Goal: Task Accomplishment & Management: Use online tool/utility

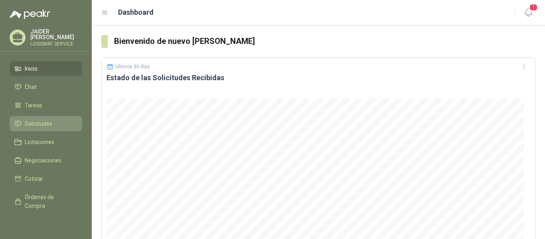
click at [43, 120] on span "Solicitudes" at bounding box center [39, 123] width 28 height 9
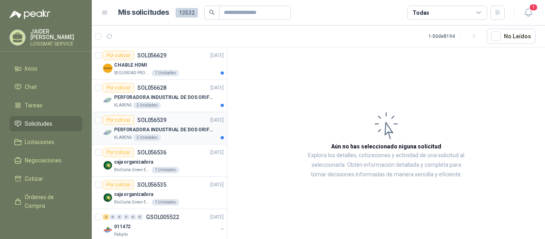
click at [173, 134] on div "PERFORADORA INDUSTRIAL DE DOS ORIFICIOS" at bounding box center [169, 130] width 110 height 10
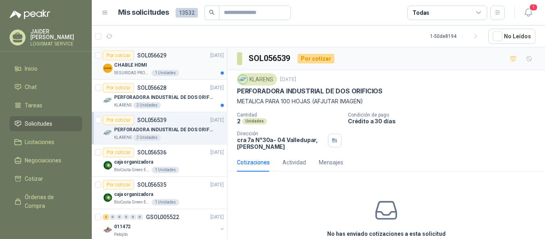
click at [192, 68] on div "CHABLE HDMI" at bounding box center [169, 65] width 110 height 10
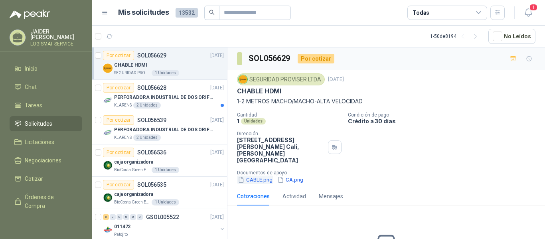
click at [258, 175] on button "CABLE.png" at bounding box center [255, 179] width 36 height 8
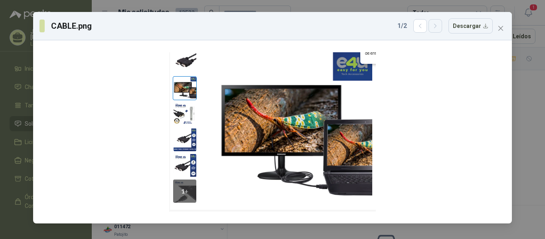
click at [439, 26] on icon "button" at bounding box center [435, 26] width 7 height 7
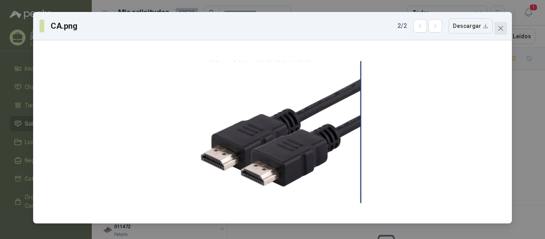
click at [497, 31] on span "Close" at bounding box center [500, 28] width 13 height 6
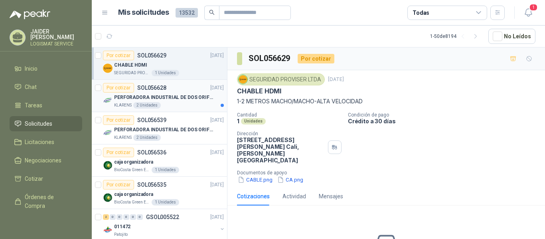
click at [173, 99] on p "PERFORADORA INDUSTRIAL DE DOS ORIFICIOS" at bounding box center [163, 98] width 99 height 8
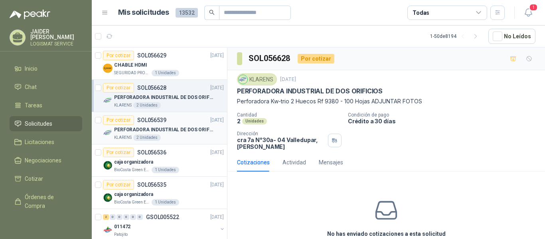
click at [181, 124] on div "Por cotizar SOL056539 [DATE]" at bounding box center [163, 120] width 121 height 10
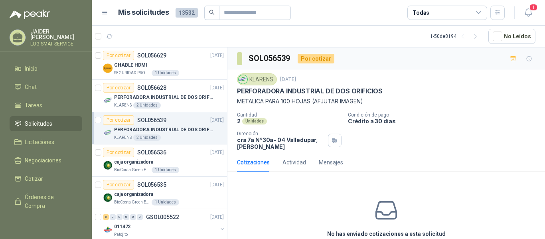
click at [253, 114] on p "Cantidad" at bounding box center [289, 115] width 104 height 6
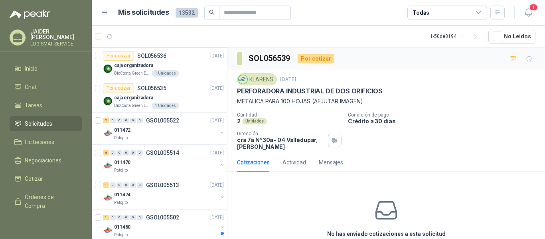
scroll to position [100, 0]
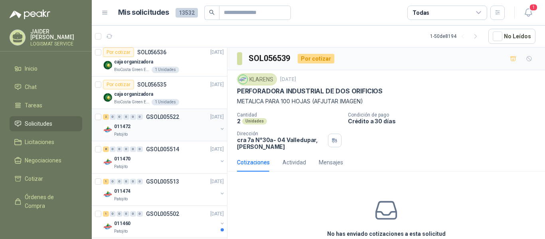
click at [159, 135] on div "Patojito" at bounding box center [165, 134] width 103 height 6
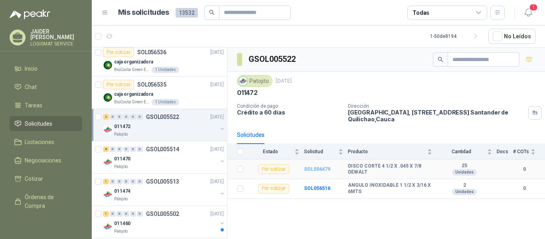
click at [315, 167] on b "SOL056479" at bounding box center [317, 169] width 26 height 6
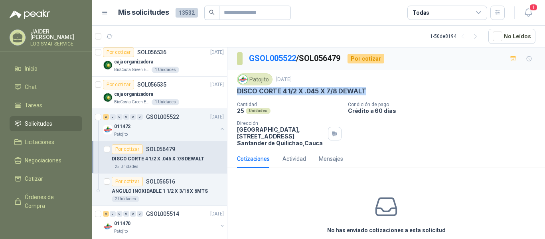
drag, startPoint x: 368, startPoint y: 91, endPoint x: 236, endPoint y: 92, distance: 132.4
click at [236, 92] on div "Patojito [DATE] DISCO CORTE 4 1/2 X .045 X 7/8 DEWALT Cantidad 25 Unidades Cond…" at bounding box center [385, 109] width 317 height 79
copy p "DISCO CORTE 4 1/2 X .045 X 7/8 DEWALT"
click at [182, 183] on div "Por cotizar SOL056516" at bounding box center [168, 182] width 112 height 10
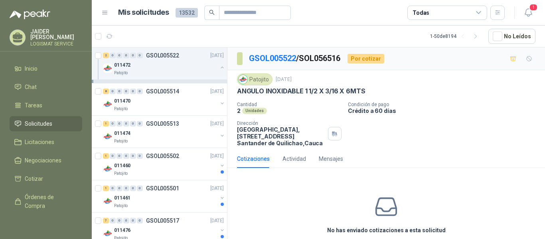
scroll to position [226, 0]
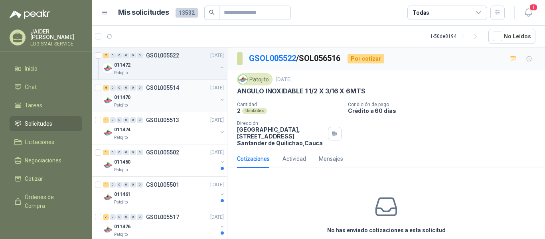
click at [191, 95] on div "011470" at bounding box center [165, 98] width 103 height 10
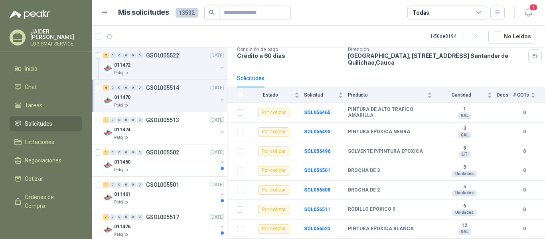
scroll to position [57, 0]
click at [313, 111] on b "SOL056465" at bounding box center [317, 112] width 26 height 6
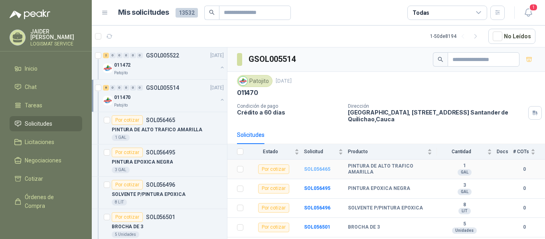
click at [313, 170] on b "SOL056465" at bounding box center [317, 169] width 26 height 6
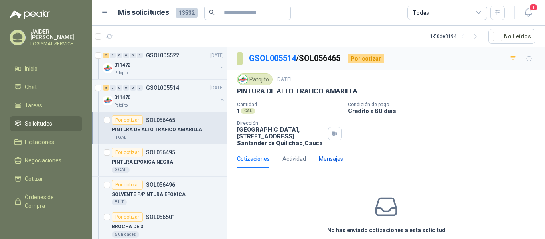
click at [329, 158] on div "Mensajes" at bounding box center [331, 158] width 24 height 9
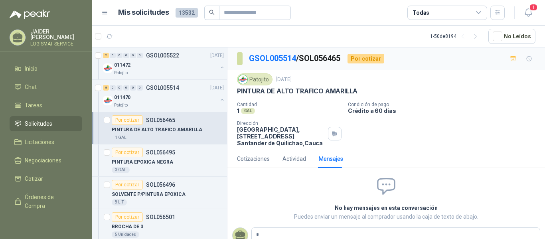
type textarea "**"
type textarea "***"
type textarea "****"
type textarea "******"
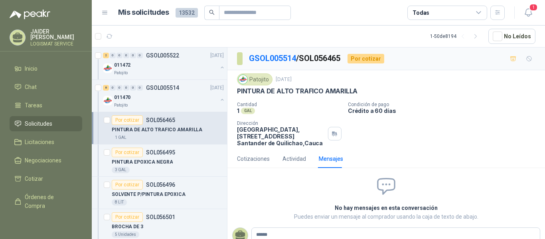
type textarea "*******"
type textarea "********"
type textarea "*********"
type textarea "**********"
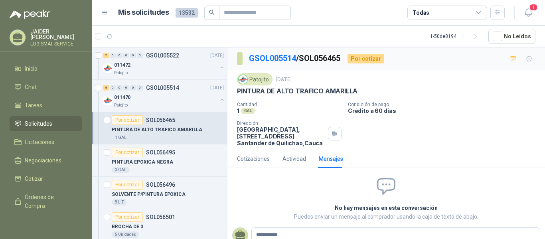
type textarea "**********"
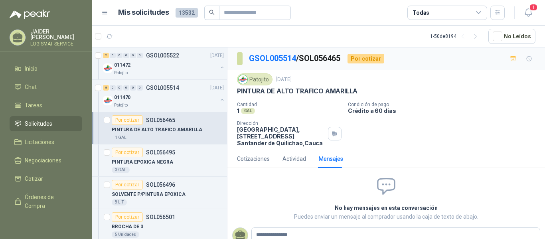
type textarea "**********"
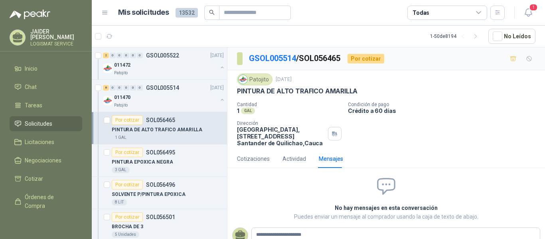
type textarea "**********"
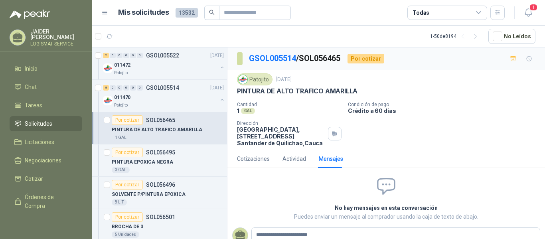
type textarea "**********"
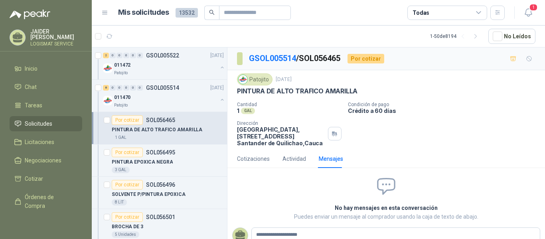
type textarea "**********"
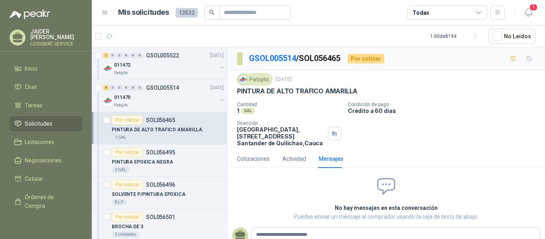
type textarea "**********"
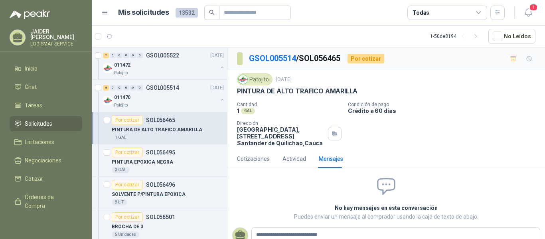
type textarea "**********"
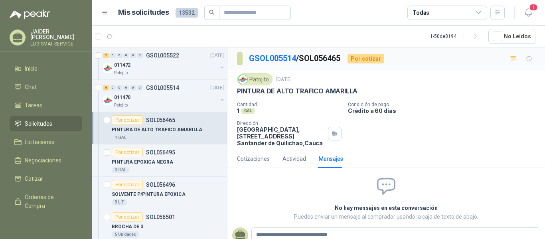
type textarea "**********"
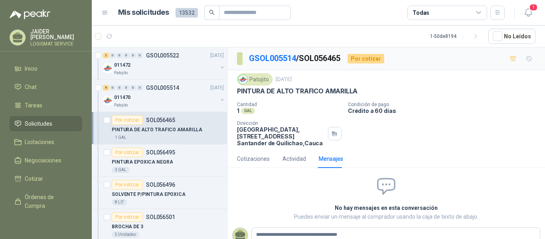
type textarea "**********"
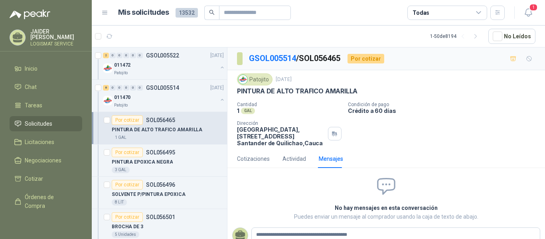
type textarea "**********"
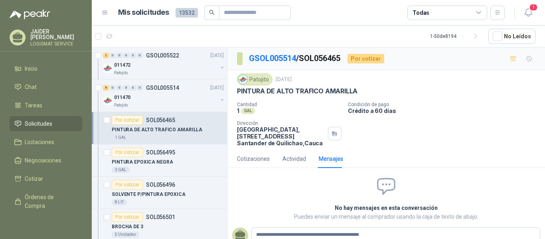
type textarea "**********"
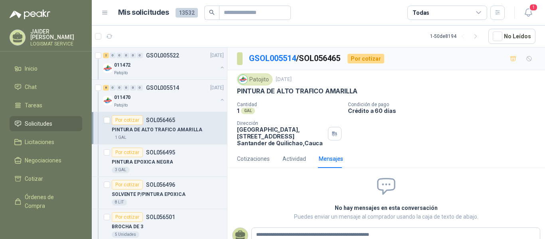
type textarea "**********"
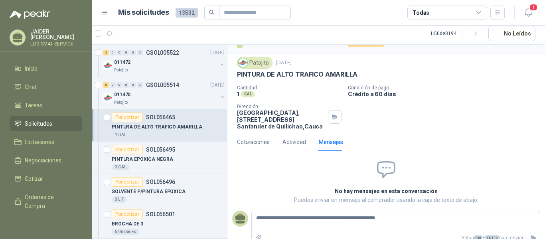
scroll to position [25, 0]
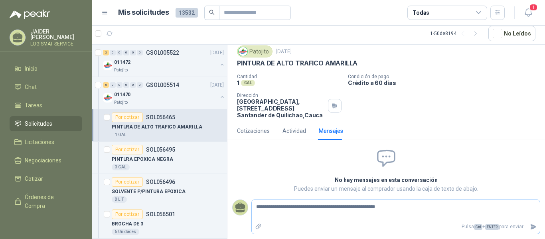
type textarea "**********"
click at [530, 228] on icon "Enviar" at bounding box center [533, 226] width 6 height 5
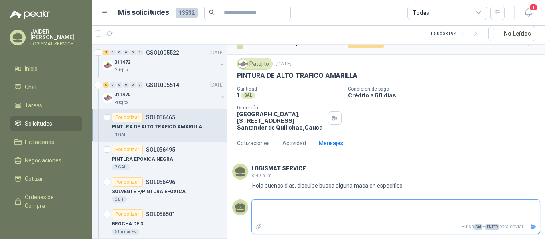
scroll to position [0, 0]
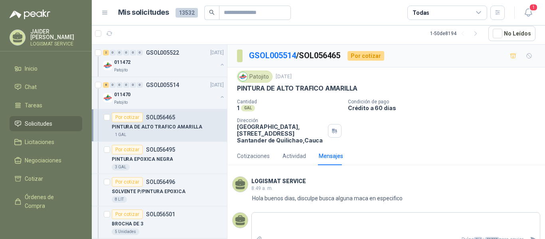
click at [12, 32] on icon at bounding box center [18, 38] width 12 height 12
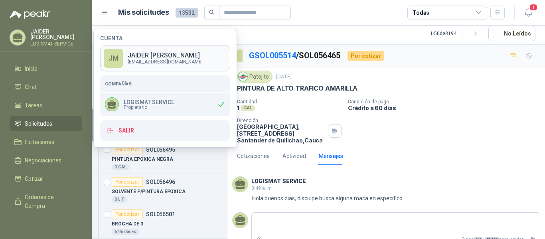
click at [115, 57] on div "JM" at bounding box center [113, 58] width 19 height 19
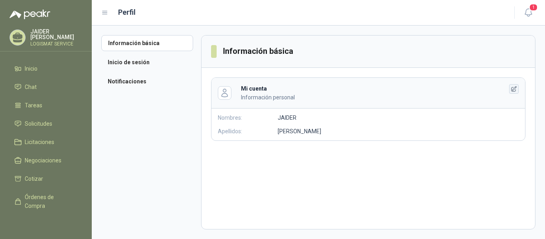
click at [512, 88] on icon "button" at bounding box center [514, 89] width 7 height 7
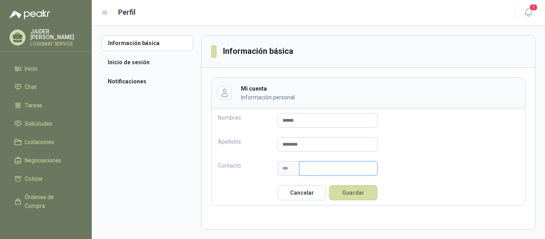
click at [305, 168] on input "text" at bounding box center [338, 168] width 78 height 14
type input "**********"
click at [343, 194] on button "Guardar" at bounding box center [353, 192] width 48 height 15
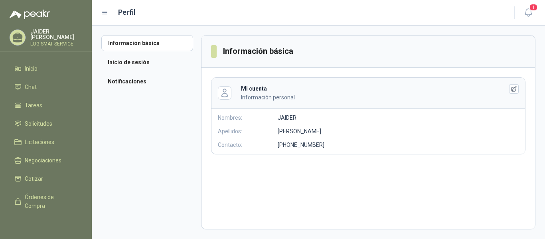
click at [106, 12] on icon at bounding box center [104, 12] width 7 height 7
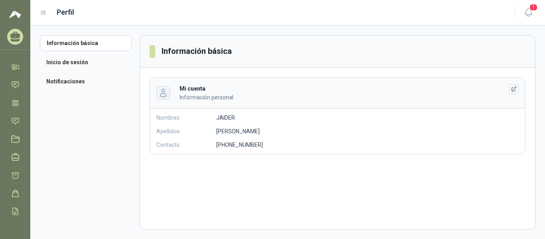
click at [162, 96] on icon "button" at bounding box center [162, 92] width 9 height 9
click at [162, 95] on icon "button" at bounding box center [162, 92] width 9 height 9
click at [14, 38] on icon at bounding box center [15, 35] width 10 height 7
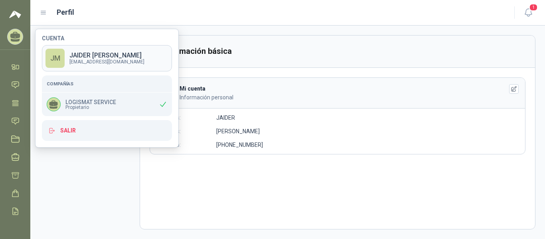
click at [54, 59] on div "JM" at bounding box center [54, 58] width 19 height 19
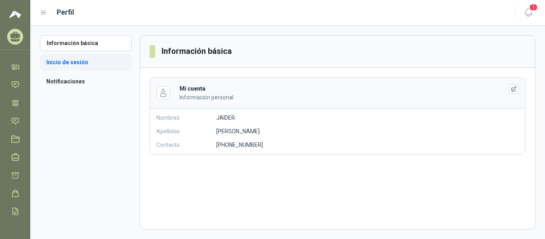
click at [78, 64] on li "Inicio de sesión" at bounding box center [86, 62] width 92 height 16
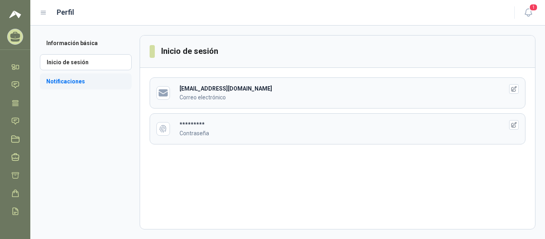
click at [82, 79] on li "Notificaciones" at bounding box center [86, 81] width 92 height 16
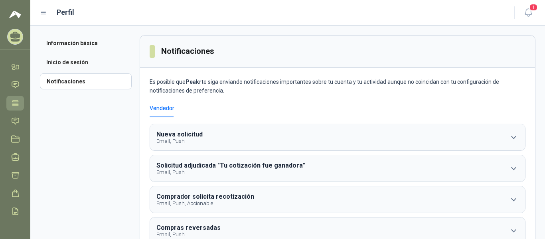
click at [18, 105] on icon at bounding box center [15, 103] width 8 height 8
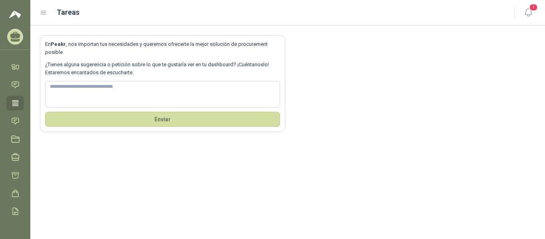
click at [18, 105] on icon at bounding box center [15, 103] width 8 height 8
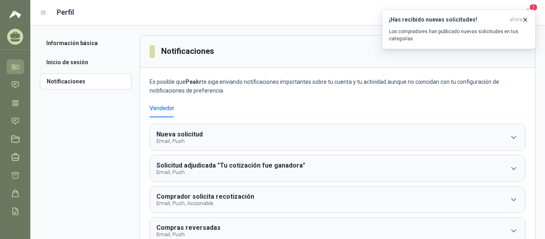
click at [9, 72] on link "Inicio" at bounding box center [15, 66] width 18 height 15
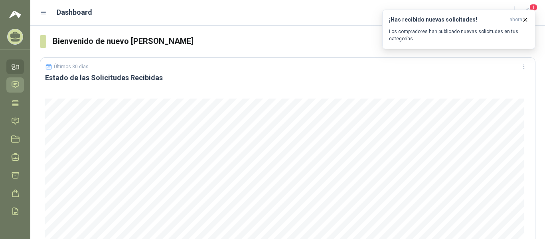
click at [13, 87] on icon at bounding box center [15, 85] width 7 height 6
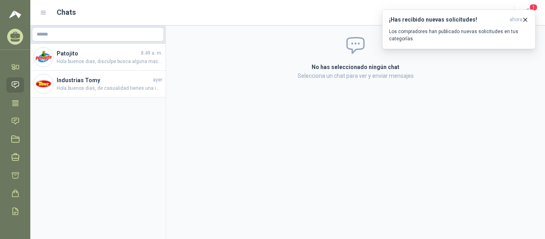
click at [16, 89] on icon at bounding box center [15, 85] width 8 height 8
click at [15, 105] on icon at bounding box center [15, 103] width 8 height 8
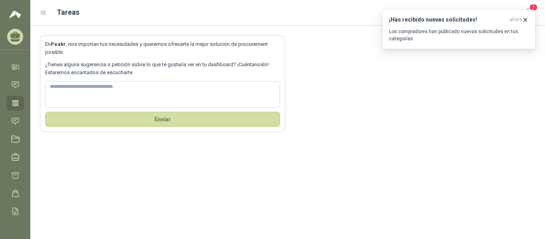
click at [50, 15] on div "Tareas" at bounding box center [272, 12] width 465 height 11
click at [42, 12] on icon at bounding box center [43, 12] width 7 height 7
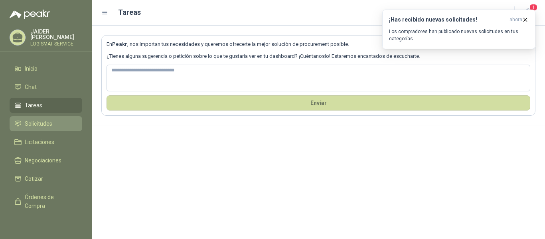
click at [41, 123] on span "Solicitudes" at bounding box center [39, 123] width 28 height 9
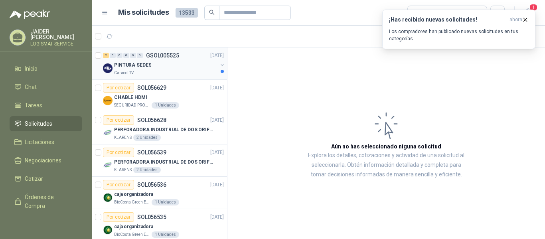
click at [174, 67] on div "PINTURA SEDES" at bounding box center [165, 65] width 103 height 10
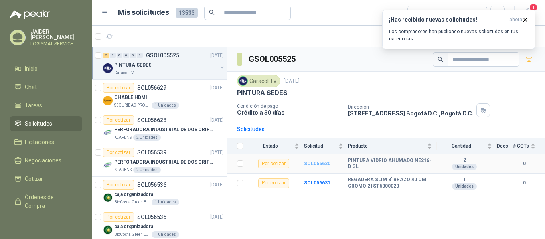
click at [323, 163] on b "SOL056630" at bounding box center [317, 164] width 26 height 6
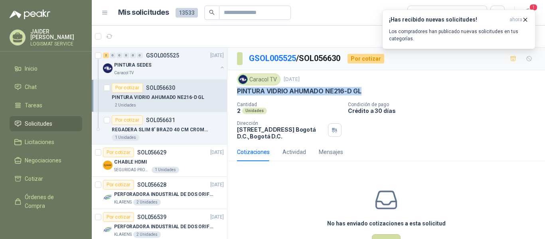
drag, startPoint x: 363, startPoint y: 92, endPoint x: 234, endPoint y: 89, distance: 128.9
click at [234, 89] on div "Caracol TV [DATE] PINTURA VIDRIO AHUMADO NE216-D GL Cantidad 2 Unidades Condici…" at bounding box center [385, 106] width 317 height 73
copy p "PINTURA VIDRIO AHUMADO NE216-D GL"
click at [42, 65] on li "Inicio" at bounding box center [45, 68] width 63 height 9
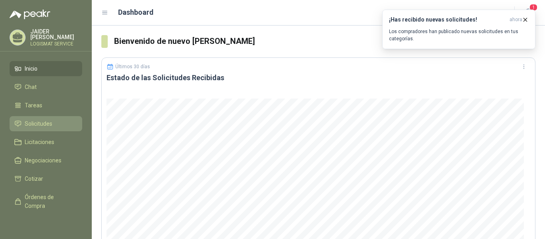
click at [44, 125] on span "Solicitudes" at bounding box center [39, 123] width 28 height 9
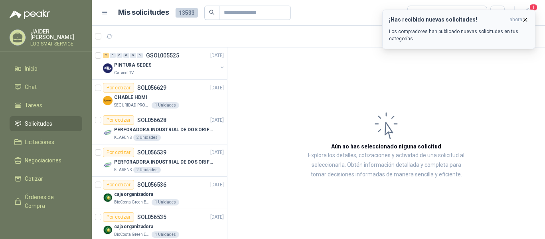
click at [525, 18] on icon "button" at bounding box center [525, 19] width 7 height 7
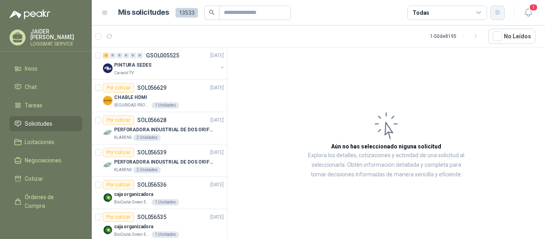
click at [495, 13] on icon "button" at bounding box center [497, 12] width 7 height 7
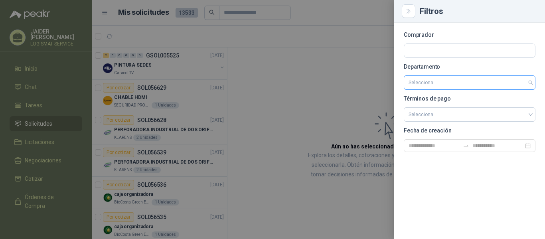
click at [455, 85] on input "search" at bounding box center [469, 83] width 122 height 14
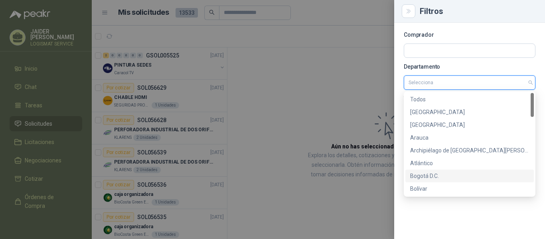
click at [424, 174] on div "Bogotá D.C." at bounding box center [469, 175] width 119 height 9
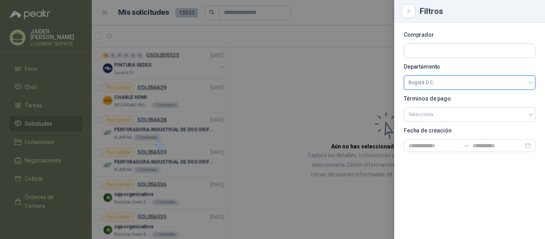
click at [334, 102] on div at bounding box center [272, 119] width 545 height 239
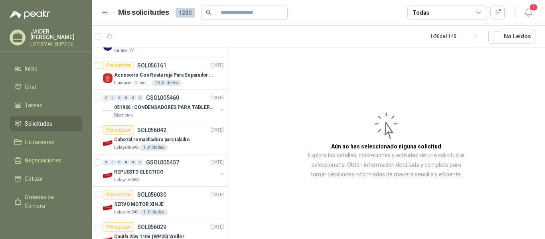
scroll to position [262, 0]
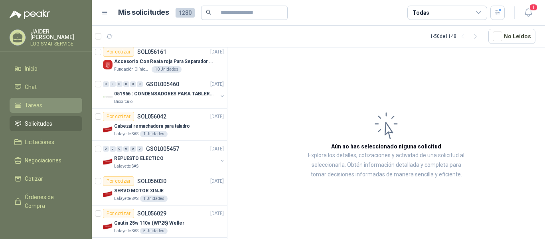
click at [31, 107] on span "Tareas" at bounding box center [34, 105] width 18 height 9
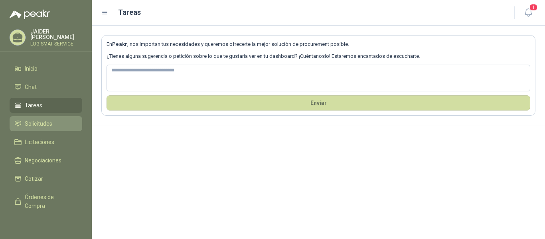
click at [34, 120] on span "Solicitudes" at bounding box center [39, 123] width 28 height 9
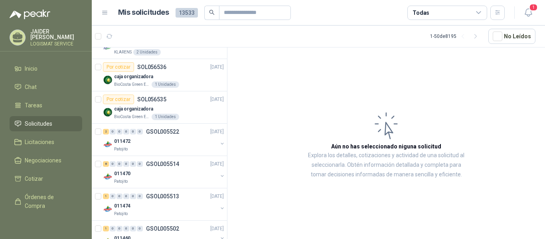
scroll to position [135, 0]
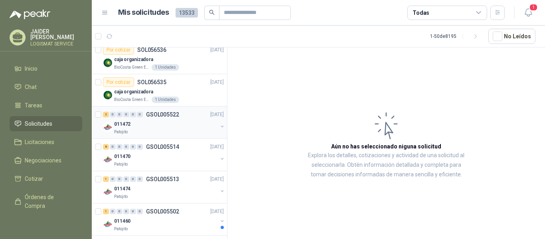
click at [195, 119] on div "2 0 0 0 0 0 GSOL005522 [DATE]" at bounding box center [164, 115] width 122 height 10
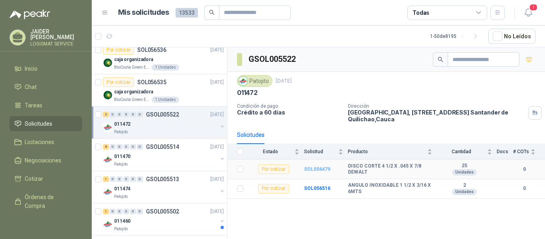
click at [314, 167] on b "SOL056479" at bounding box center [317, 169] width 26 height 6
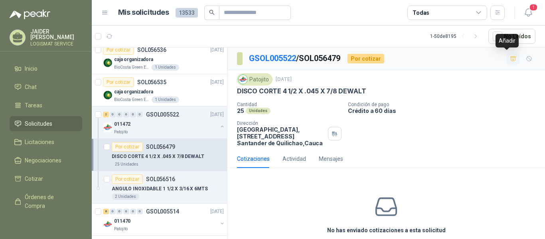
click at [509, 63] on button "button" at bounding box center [513, 58] width 13 height 13
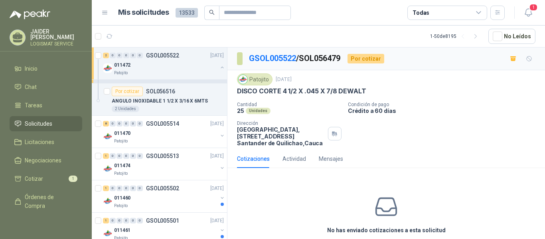
scroll to position [237, 0]
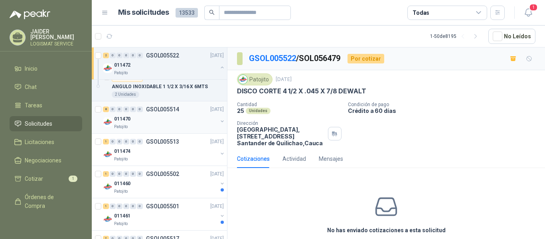
click at [173, 131] on div "8 0 0 0 0 0 GSOL005514 [DATE] 011470 Patojito" at bounding box center [159, 117] width 135 height 32
click at [157, 119] on div "011470" at bounding box center [165, 119] width 103 height 10
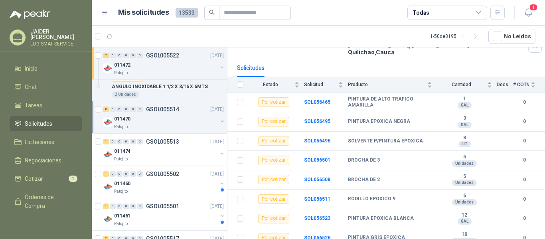
scroll to position [73, 0]
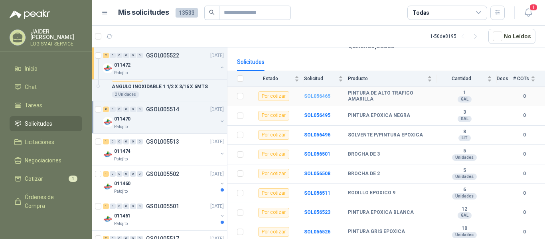
click at [313, 96] on b "SOL056465" at bounding box center [317, 96] width 26 height 6
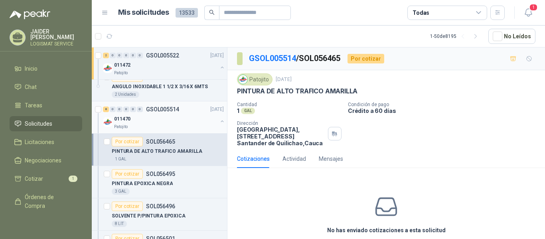
click at [166, 125] on div "Patojito" at bounding box center [165, 127] width 103 height 6
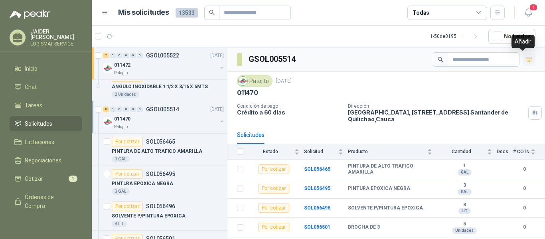
click at [526, 57] on icon "button" at bounding box center [529, 59] width 6 height 4
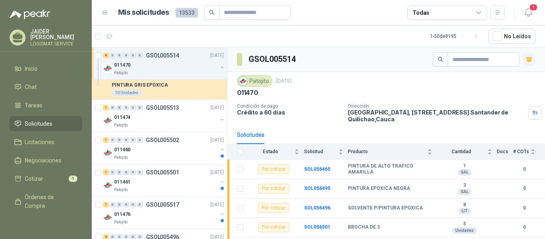
scroll to position [542, 0]
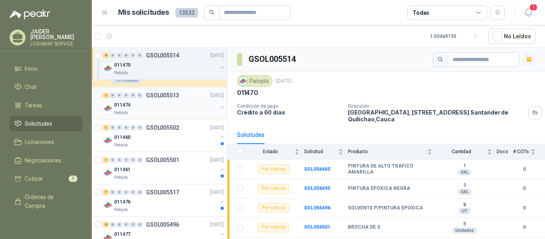
click at [170, 108] on div "011474" at bounding box center [165, 105] width 103 height 10
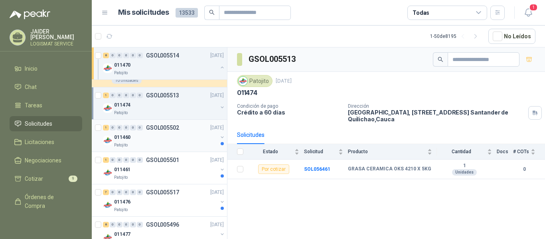
click at [166, 134] on div "011460" at bounding box center [165, 137] width 103 height 10
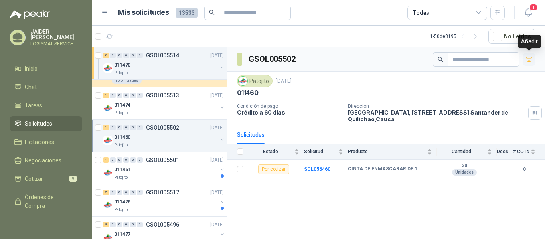
click at [526, 61] on icon "button" at bounding box center [529, 59] width 7 height 7
click at [164, 176] on div "Patojito" at bounding box center [165, 177] width 103 height 6
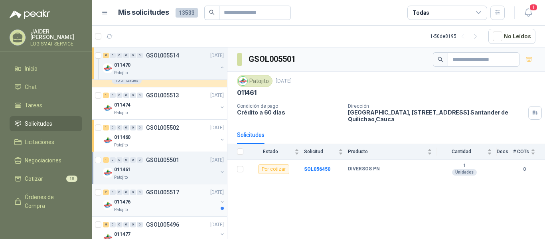
click at [171, 200] on div "011476" at bounding box center [165, 202] width 103 height 10
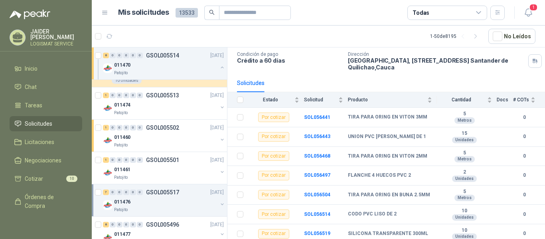
scroll to position [53, 0]
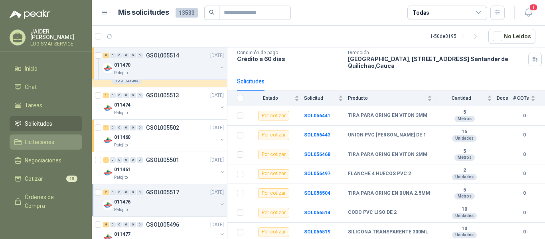
click at [57, 139] on li "Licitaciones" at bounding box center [45, 142] width 63 height 9
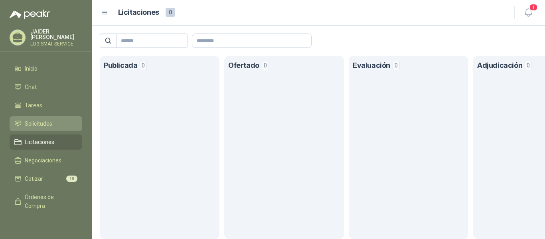
click at [46, 120] on span "Solicitudes" at bounding box center [39, 123] width 28 height 9
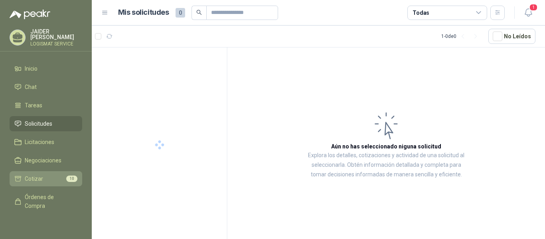
click at [38, 174] on span "Cotizar" at bounding box center [34, 178] width 18 height 9
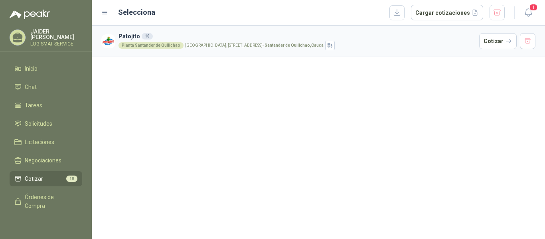
click at [215, 37] on h3 "Patojito 10" at bounding box center [296, 36] width 357 height 9
click at [145, 43] on div "Planta Santander de Quilichao" at bounding box center [150, 45] width 65 height 6
click at [41, 120] on span "Solicitudes" at bounding box center [39, 123] width 28 height 9
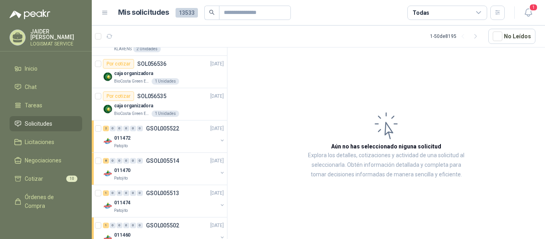
scroll to position [152, 0]
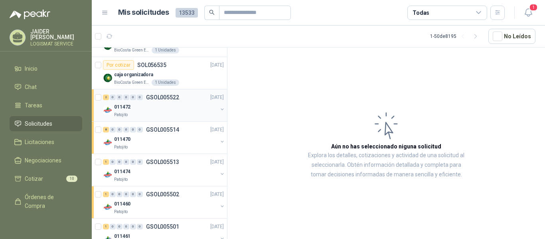
click at [162, 112] on div "Patojito" at bounding box center [165, 115] width 103 height 6
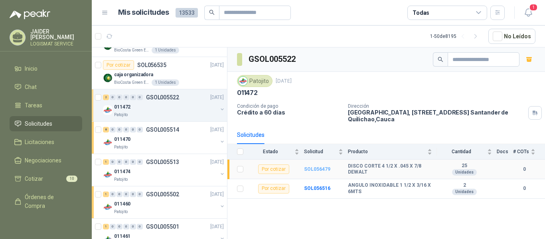
click at [324, 168] on b "SOL056479" at bounding box center [317, 169] width 26 height 6
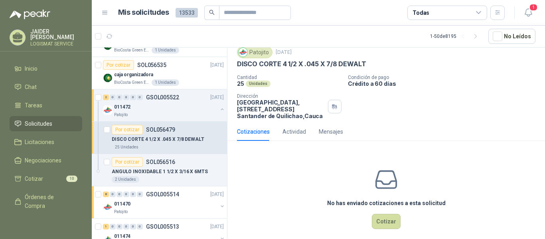
scroll to position [35, 0]
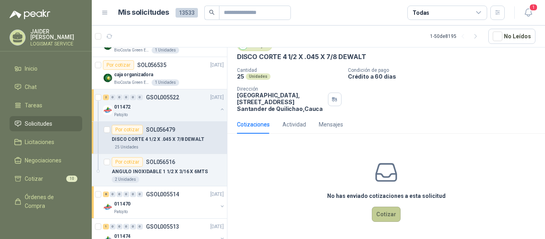
click at [379, 215] on button "Cotizar" at bounding box center [386, 214] width 29 height 15
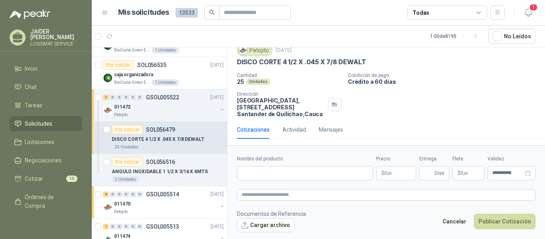
scroll to position [29, 0]
click at [302, 184] on form "**********" at bounding box center [385, 193] width 317 height 97
click at [290, 171] on input "Nombre del producto" at bounding box center [305, 173] width 136 height 14
click at [43, 120] on span "Solicitudes" at bounding box center [39, 123] width 28 height 9
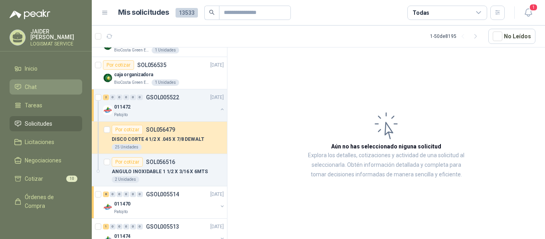
click at [33, 84] on span "Chat" at bounding box center [31, 87] width 12 height 9
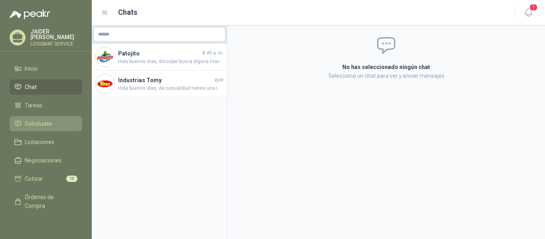
click at [34, 122] on span "Solicitudes" at bounding box center [39, 123] width 28 height 9
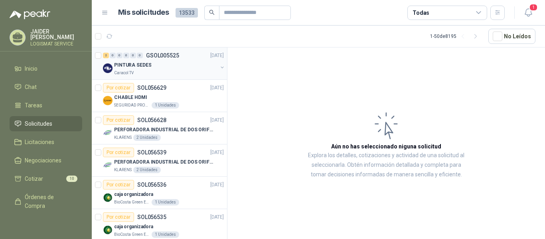
click at [153, 66] on div "PINTURA SEDES" at bounding box center [165, 65] width 103 height 10
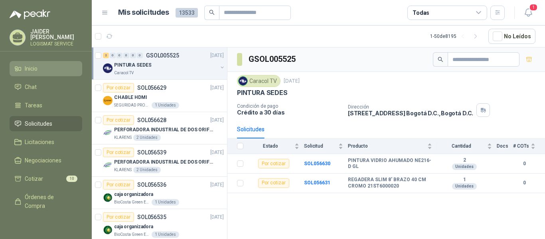
click at [30, 65] on span "Inicio" at bounding box center [31, 68] width 13 height 9
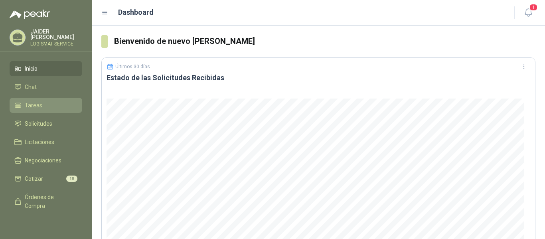
click at [44, 107] on li "Tareas" at bounding box center [45, 105] width 63 height 9
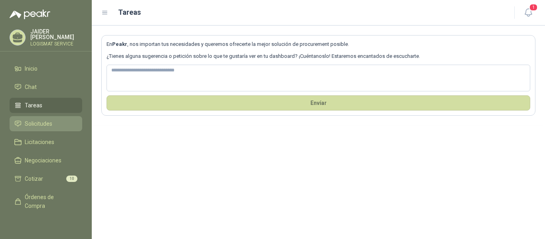
click at [41, 120] on span "Solicitudes" at bounding box center [39, 123] width 28 height 9
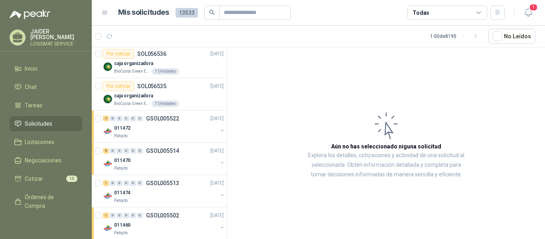
scroll to position [145, 0]
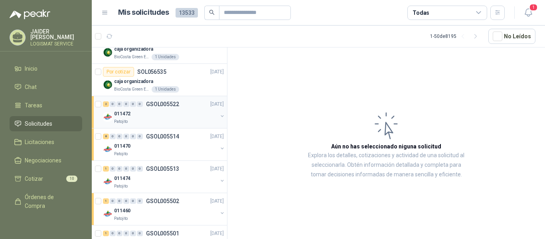
click at [167, 120] on div "Patojito" at bounding box center [165, 121] width 103 height 6
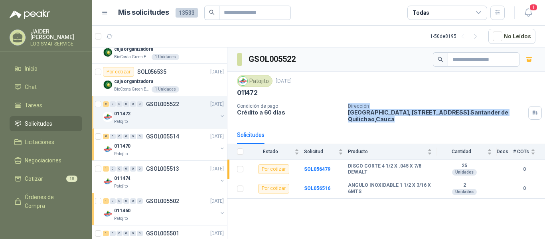
drag, startPoint x: 407, startPoint y: 118, endPoint x: 338, endPoint y: 113, distance: 69.6
click at [338, 113] on div "Condición de pago Crédito a 60 días Dirección Parque Industrial el Paraiso, [ST…" at bounding box center [386, 112] width 298 height 19
click at [386, 116] on p "[GEOGRAPHIC_DATA], [STREET_ADDRESS]" at bounding box center [436, 116] width 177 height 14
drag, startPoint x: 396, startPoint y: 120, endPoint x: 347, endPoint y: 114, distance: 49.1
click at [348, 114] on p "[GEOGRAPHIC_DATA], [STREET_ADDRESS]" at bounding box center [436, 116] width 177 height 14
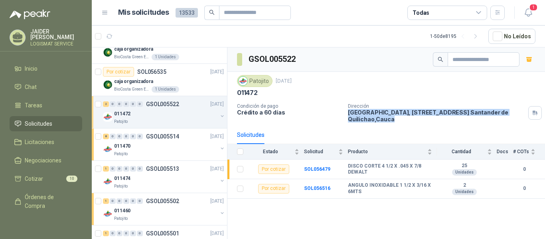
copy p "[GEOGRAPHIC_DATA], [STREET_ADDRESS]"
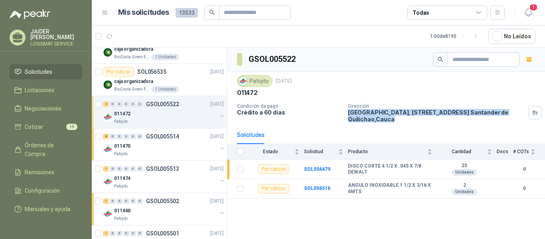
scroll to position [59, 0]
click at [53, 186] on span "Configuración" at bounding box center [42, 190] width 35 height 9
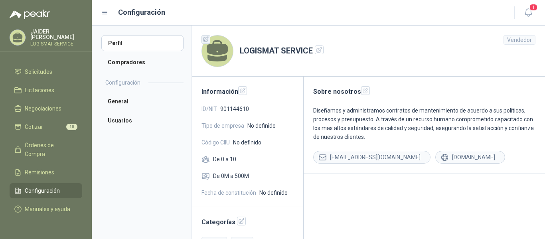
click at [205, 40] on icon "button" at bounding box center [206, 39] width 7 height 7
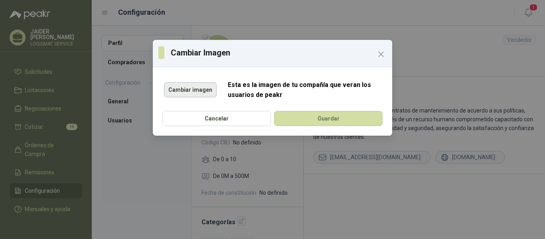
click at [186, 83] on button "Cambiar imagen" at bounding box center [190, 89] width 53 height 15
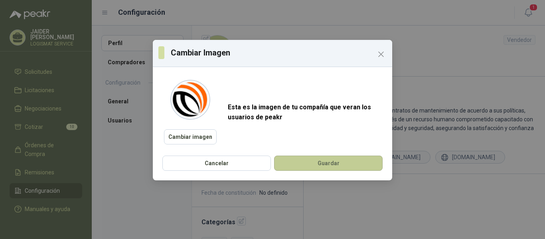
click at [302, 167] on button "Guardar" at bounding box center [328, 163] width 108 height 15
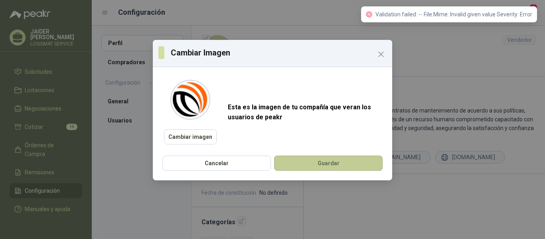
click at [321, 162] on button "Guardar" at bounding box center [328, 163] width 108 height 15
click at [380, 53] on icon "Close" at bounding box center [380, 54] width 5 height 5
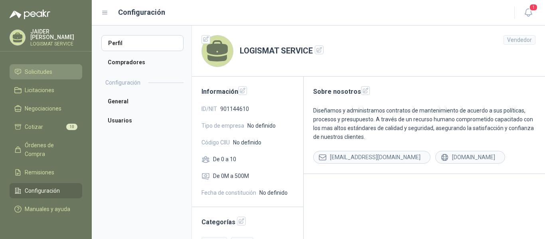
click at [45, 67] on span "Solicitudes" at bounding box center [39, 71] width 28 height 9
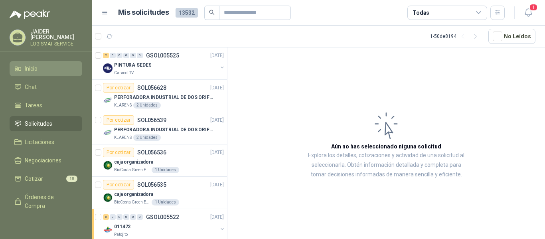
click at [51, 65] on li "Inicio" at bounding box center [45, 68] width 63 height 9
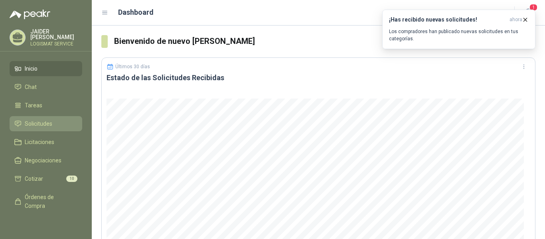
click at [35, 122] on span "Solicitudes" at bounding box center [39, 123] width 28 height 9
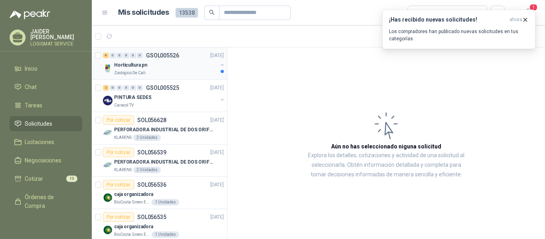
click at [176, 67] on div "Horticultura pn" at bounding box center [165, 65] width 103 height 10
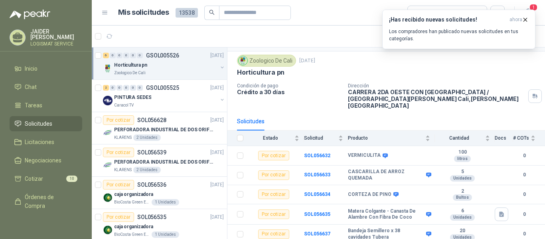
scroll to position [35, 0]
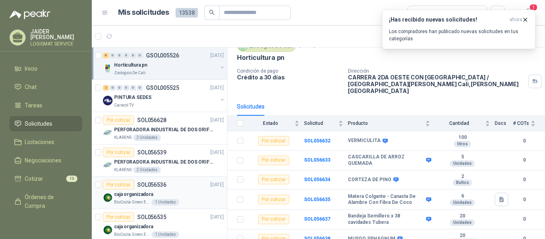
click at [191, 196] on div "caja organizadora" at bounding box center [169, 194] width 110 height 10
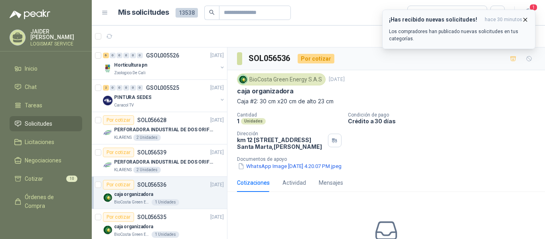
click at [527, 21] on icon "button" at bounding box center [525, 19] width 3 height 3
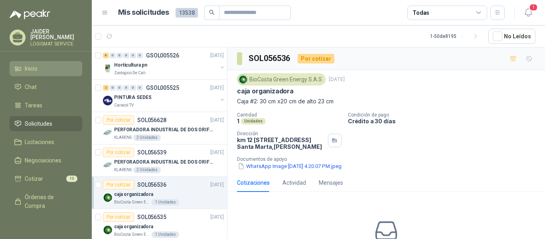
click at [28, 68] on span "Inicio" at bounding box center [31, 68] width 13 height 9
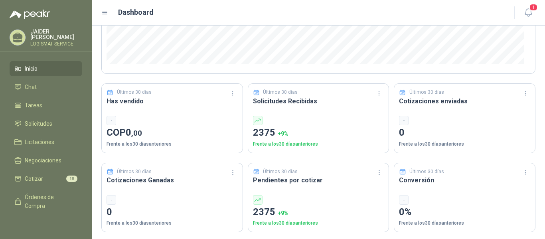
scroll to position [173, 0]
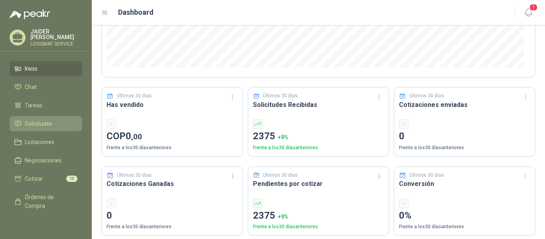
click at [36, 121] on span "Solicitudes" at bounding box center [39, 123] width 28 height 9
